Goal: Information Seeking & Learning: Learn about a topic

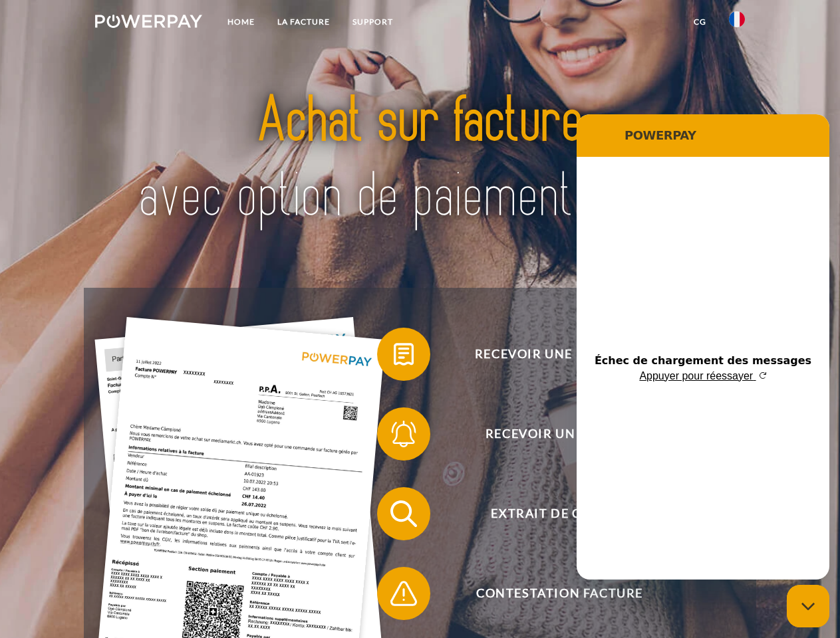
click at [148, 23] on img at bounding box center [148, 21] width 107 height 13
click at [737, 23] on img at bounding box center [737, 19] width 16 height 16
click at [700, 22] on link "CG" at bounding box center [699, 22] width 35 height 24
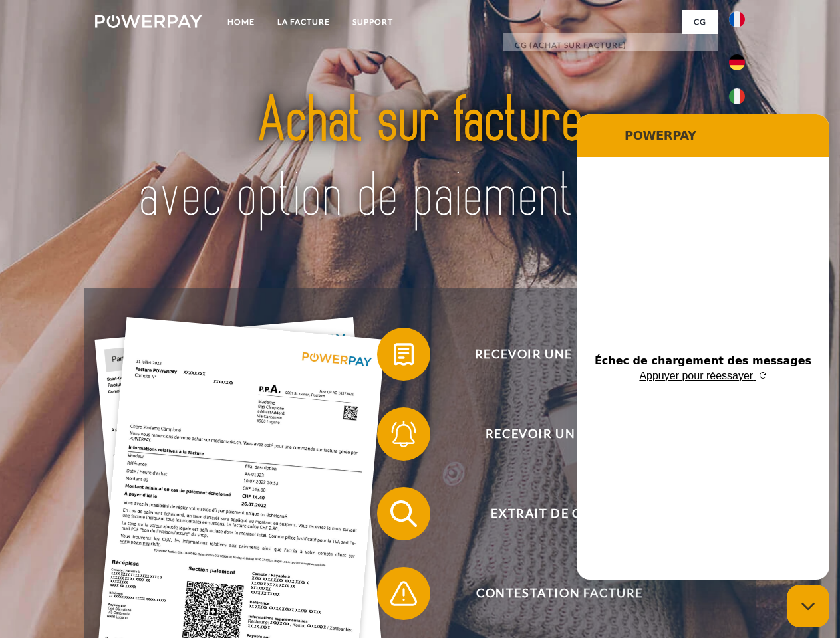
click at [394, 357] on span at bounding box center [383, 354] width 66 height 66
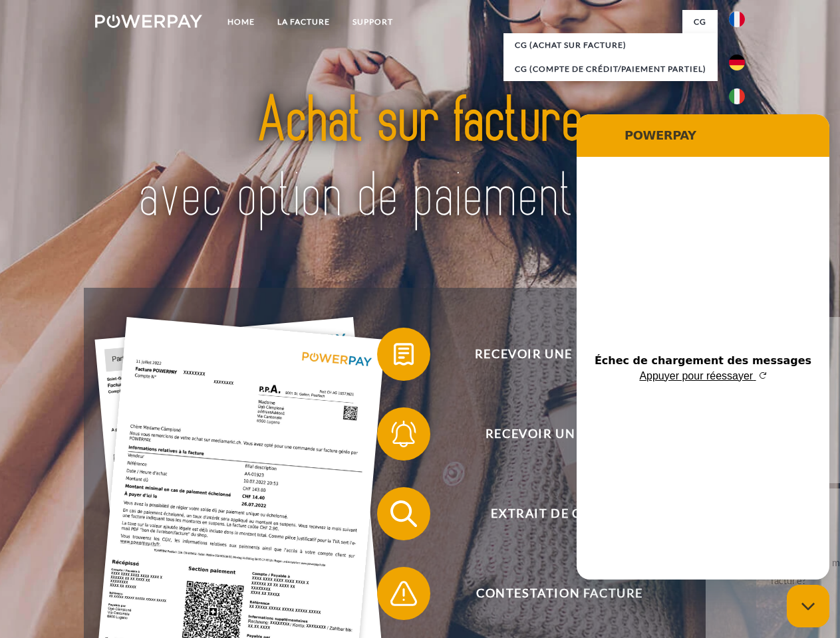
click at [394, 437] on span at bounding box center [383, 434] width 66 height 66
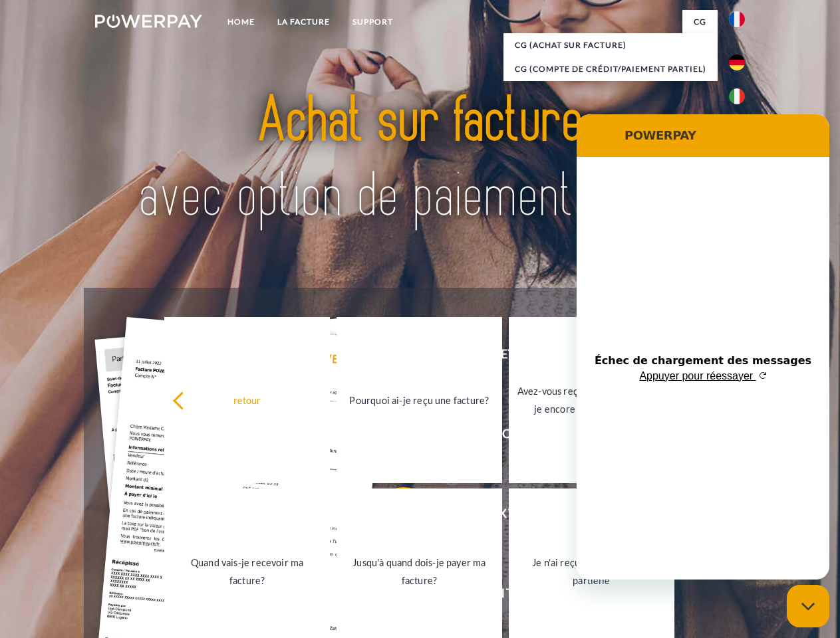
click at [394, 517] on link "Jusqu'à quand dois-je payer ma facture?" at bounding box center [419, 572] width 166 height 166
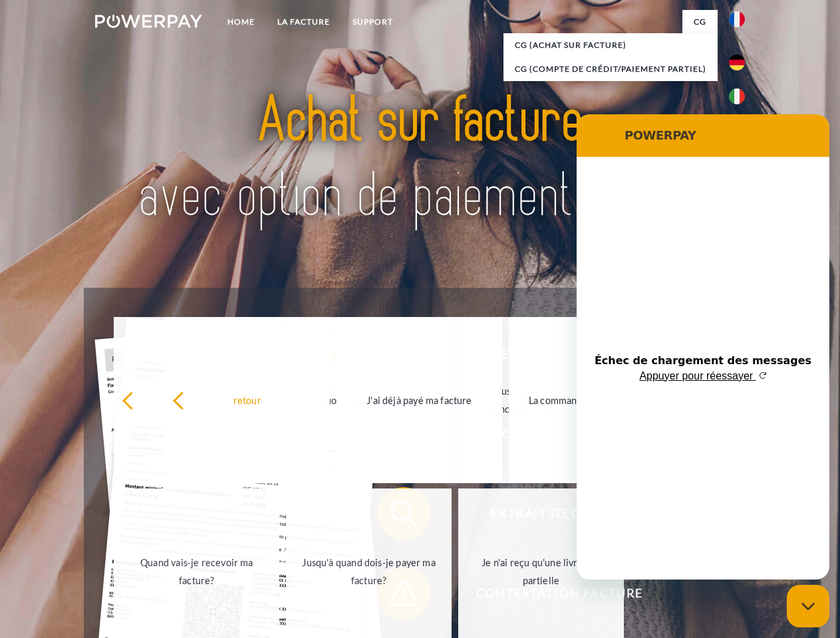
click at [394, 596] on span at bounding box center [383, 594] width 66 height 66
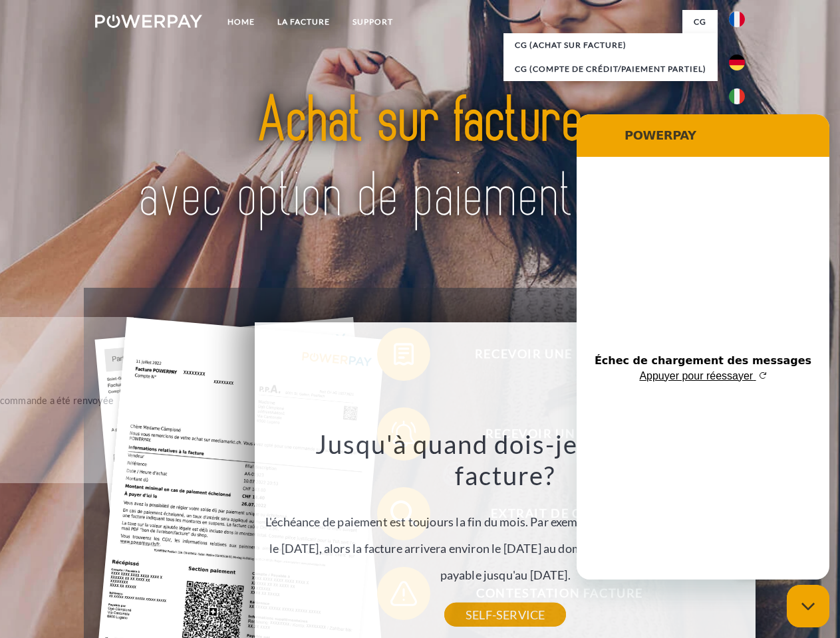
click at [808, 606] on icon "Fermer la fenêtre de messagerie" at bounding box center [808, 606] width 14 height 9
